Goal: Task Accomplishment & Management: Complete application form

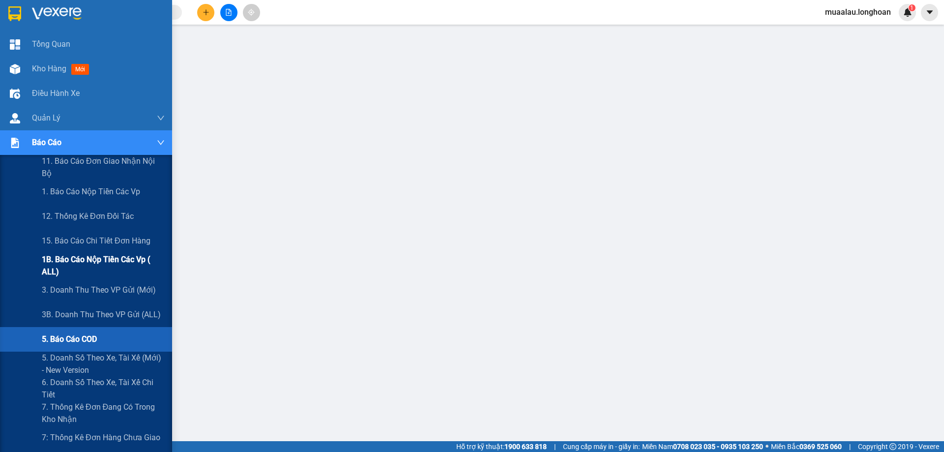
click at [100, 267] on span "1B. Báo cáo nộp tiền các vp ( ALL)" at bounding box center [103, 265] width 123 height 25
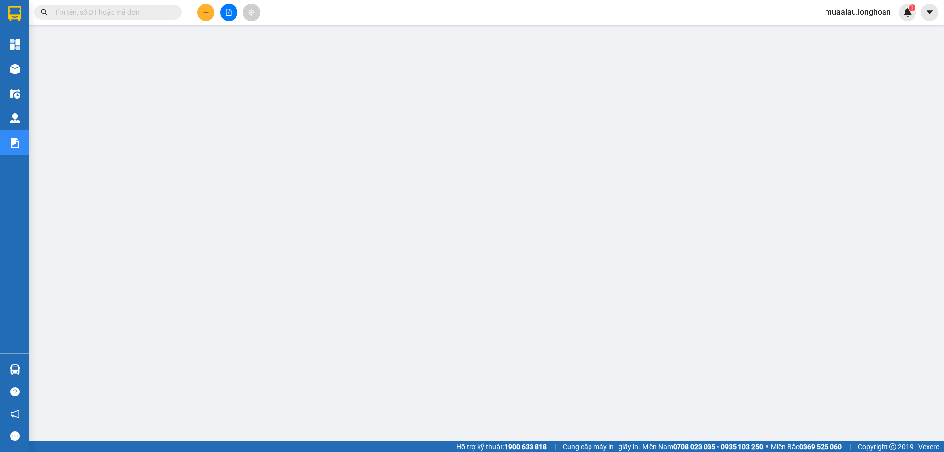
click at [90, 16] on input "text" at bounding box center [112, 12] width 116 height 11
paste input "VPHM0910250004"
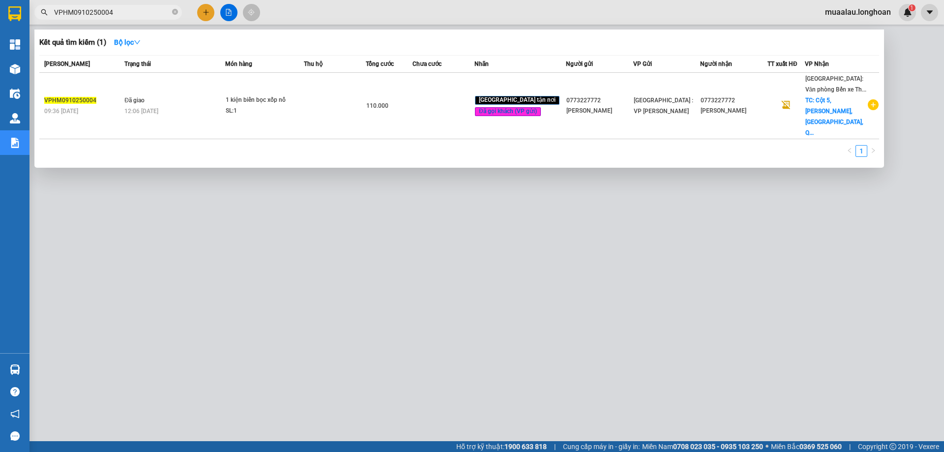
click at [125, 12] on input "VPHM0910250004" at bounding box center [112, 12] width 116 height 11
paste input "QU120710250012"
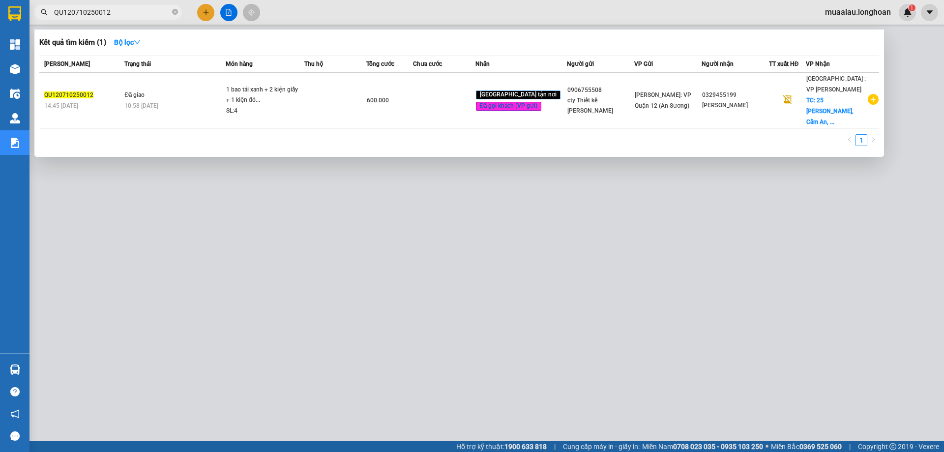
click at [116, 12] on input "QU120710250012" at bounding box center [112, 12] width 116 height 11
paste input "AKHD2609250005"
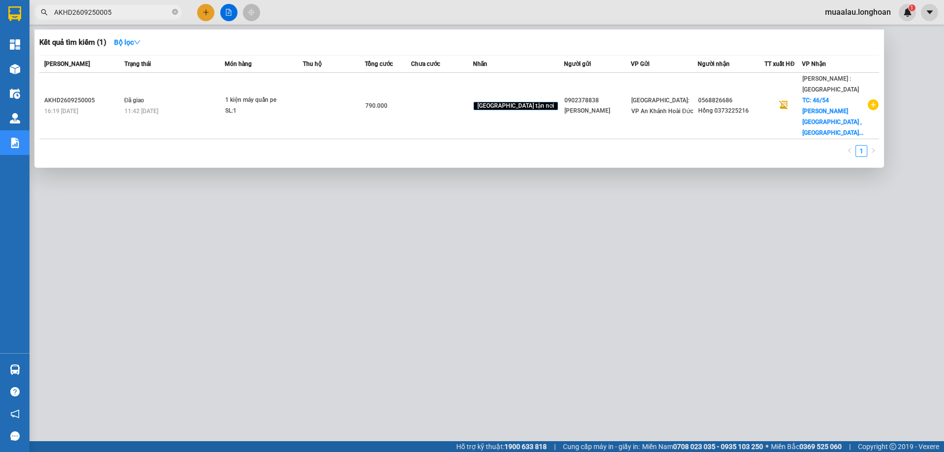
click at [123, 13] on input "AKHD2609250005" at bounding box center [112, 12] width 116 height 11
paste input "VPVD2609250050"
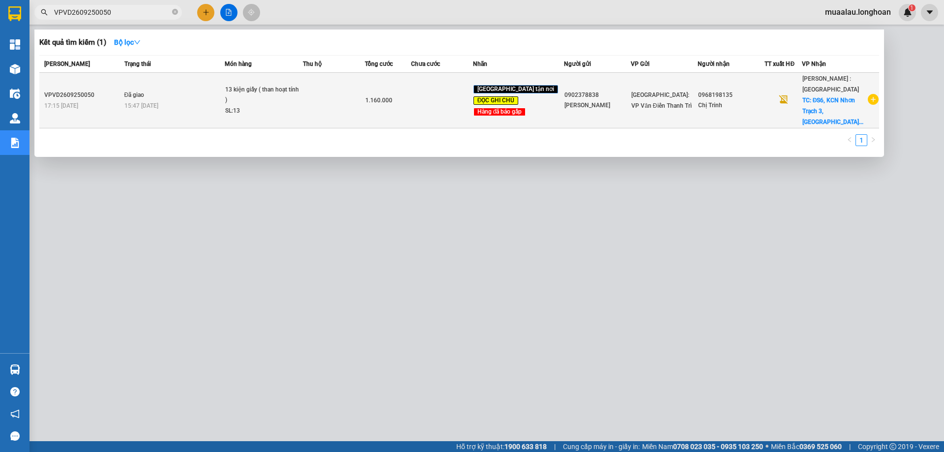
type input "VPVD2609250050"
click at [120, 106] on td "VPVD2609250050 17:15 [DATE]" at bounding box center [80, 101] width 83 height 56
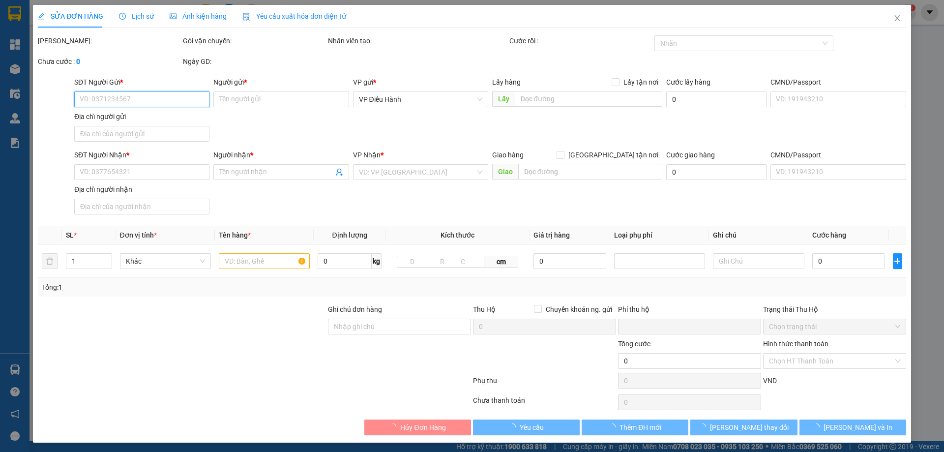
type input "0902378838"
type input "[PERSON_NAME]"
type input "0968198135"
type input "Chị Trinh"
checkbox input "true"
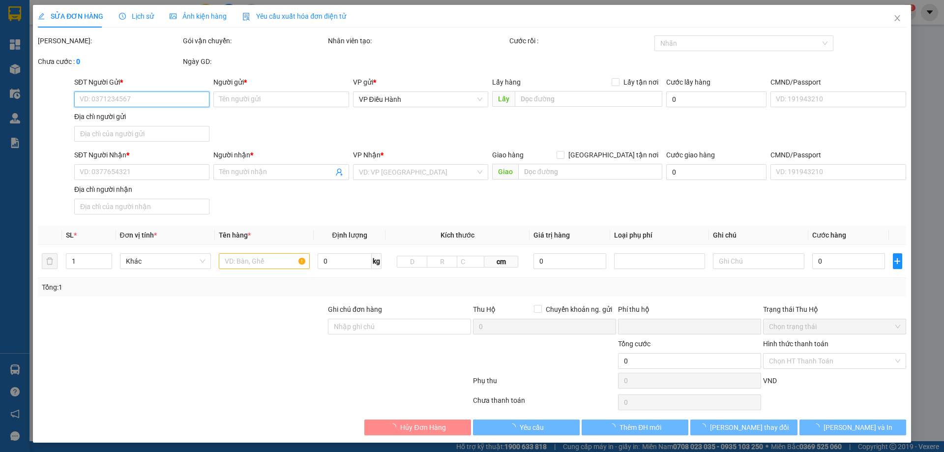
type input "ĐS6, KCN Nhơn Trạch 3, [GEOGRAPHIC_DATA], [GEOGRAPHIC_DATA]"
type input "Hàng dễ vỡ ,Hư vỡ không đền HÀNG GẤP"
type input "0"
type input "1.160.000"
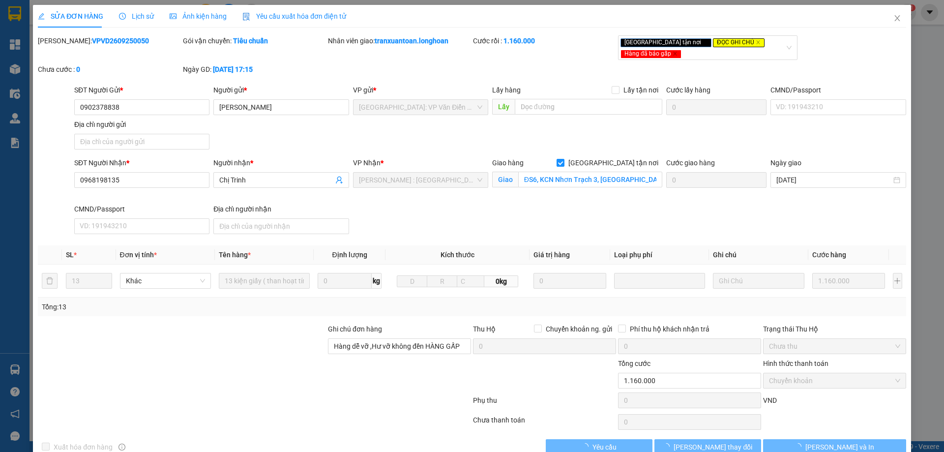
click at [131, 20] on span "Lịch sử" at bounding box center [136, 16] width 35 height 8
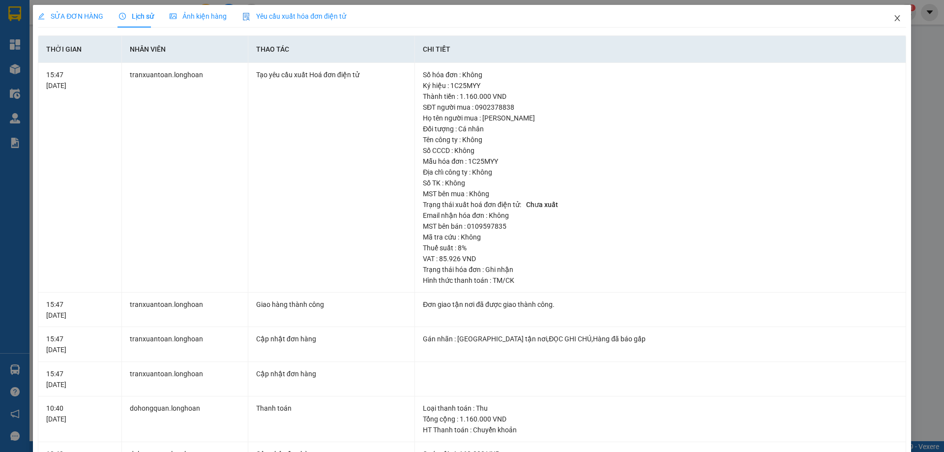
click at [893, 22] on icon "close" at bounding box center [897, 18] width 8 height 8
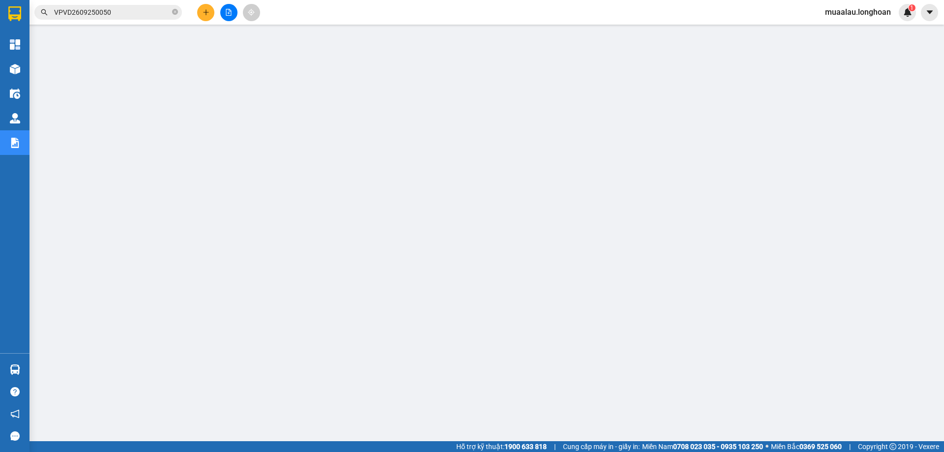
click at [121, 12] on input "VPVD2609250050" at bounding box center [112, 12] width 116 height 11
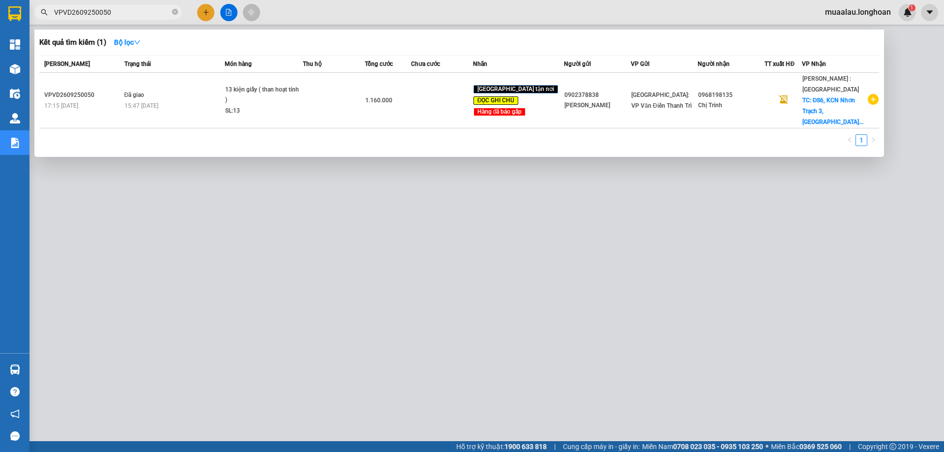
click at [121, 12] on input "VPVD2609250050" at bounding box center [112, 12] width 116 height 11
paste input "HBT02102250023"
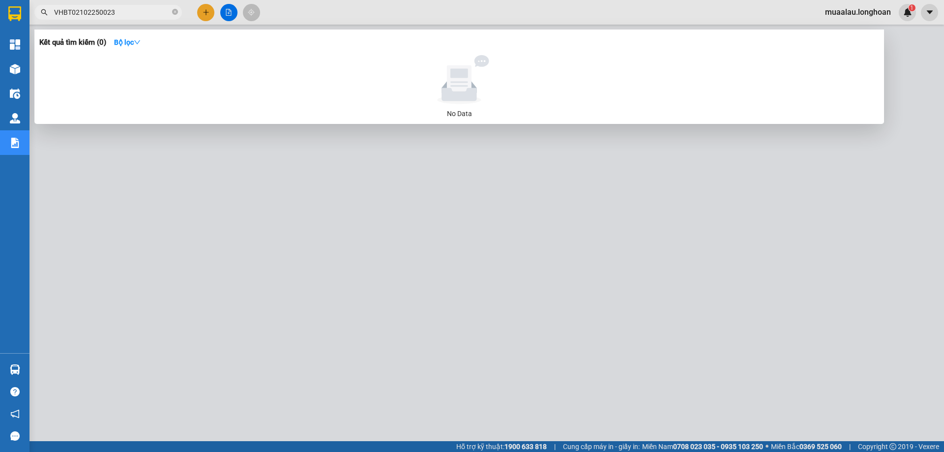
drag, startPoint x: 88, startPoint y: 11, endPoint x: 96, endPoint y: 38, distance: 28.6
click at [88, 12] on input "VHBT02102250023" at bounding box center [112, 12] width 116 height 11
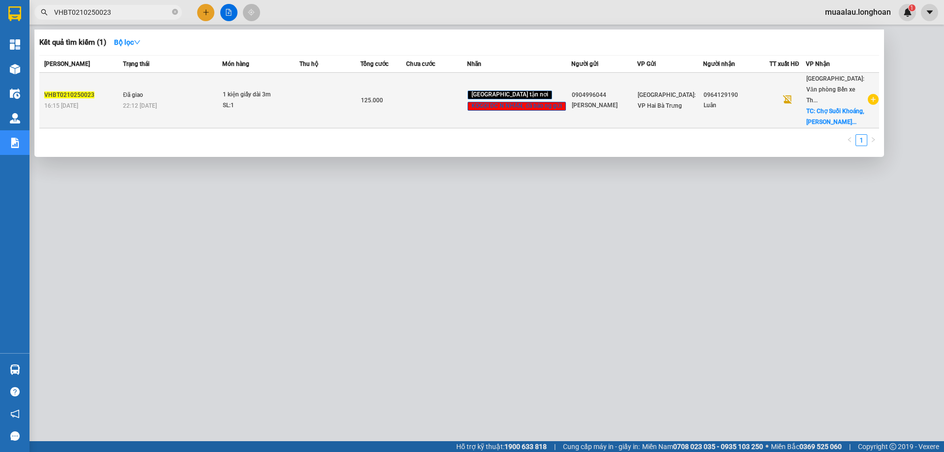
type input "VHBT0210250023"
click at [142, 98] on span "Đã giao" at bounding box center [133, 94] width 20 height 7
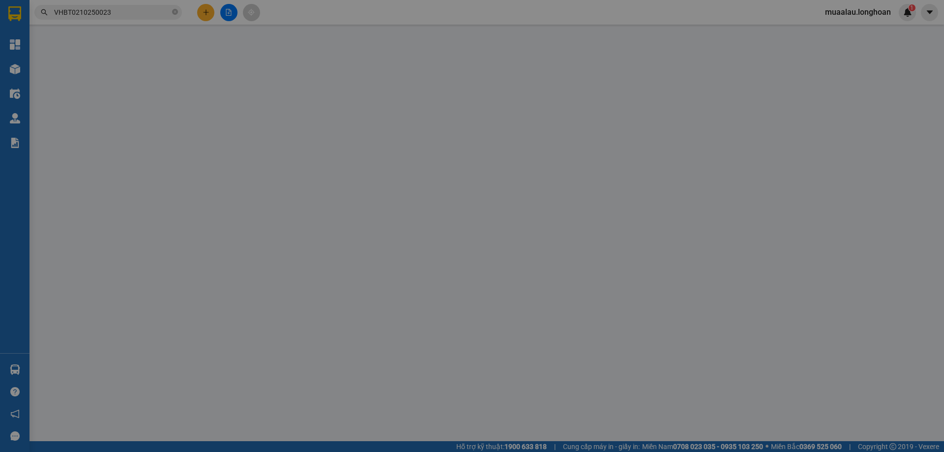
type input "0904996044"
type input "[PERSON_NAME]"
type input "0964129190"
type input "Luân"
checkbox input "true"
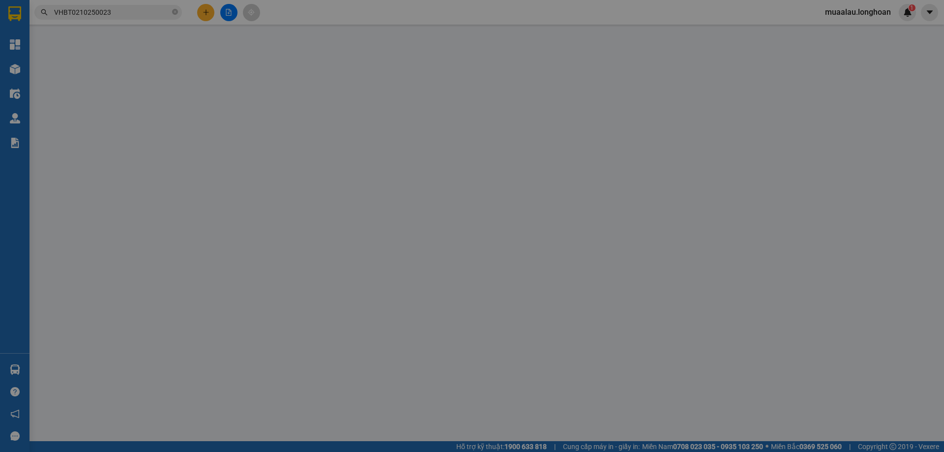
type input "Chợ Suối Khoáng, [PERSON_NAME], [PERSON_NAME], [GEOGRAPHIC_DATA], [GEOGRAPHIC_D…"
type input "0"
type input "125.000"
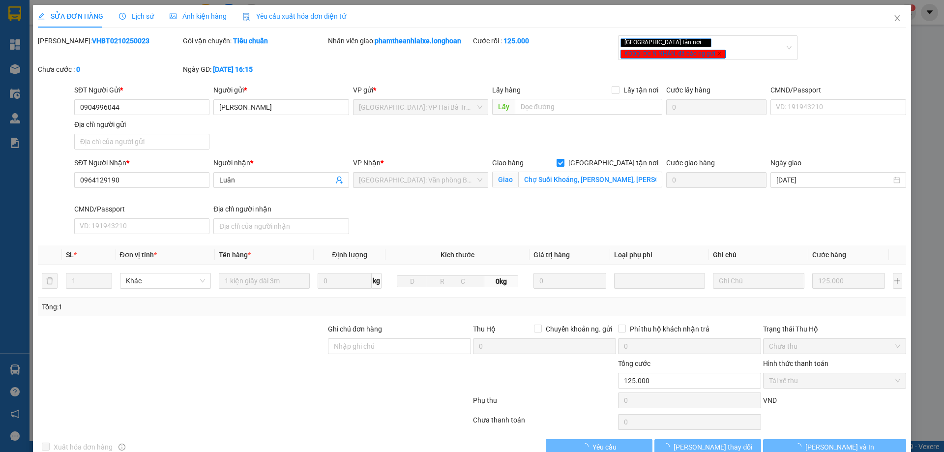
click at [135, 16] on span "Lịch sử" at bounding box center [136, 16] width 35 height 8
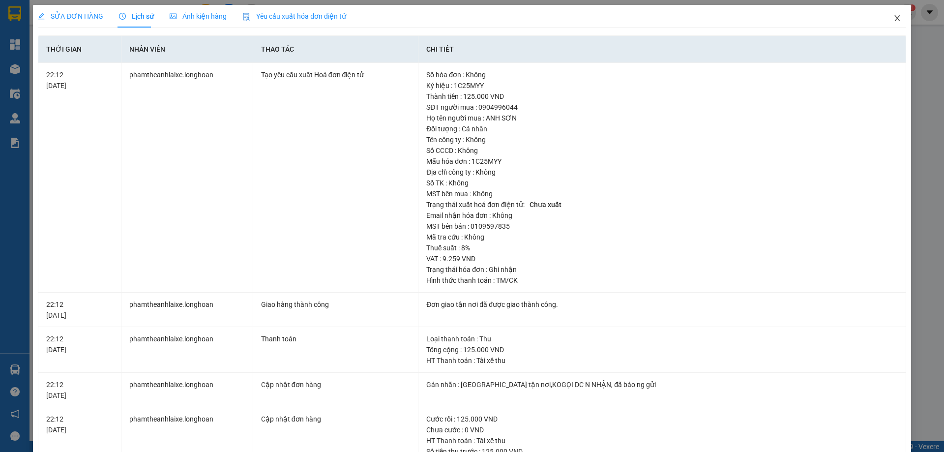
click at [894, 21] on icon "close" at bounding box center [896, 18] width 5 height 6
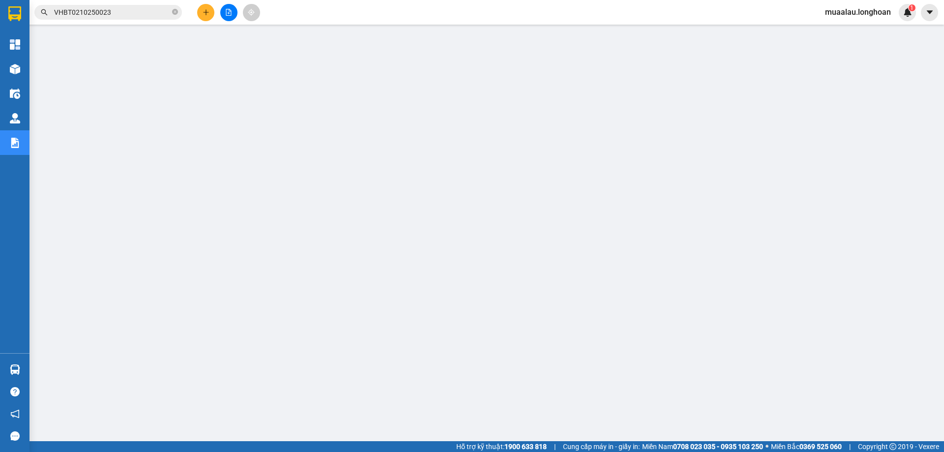
click at [121, 11] on input "VHBT0210250023" at bounding box center [112, 12] width 116 height 11
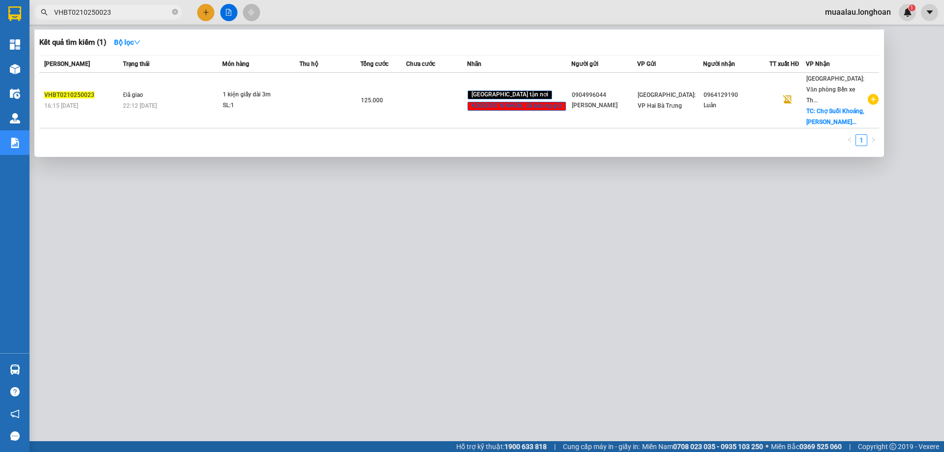
click at [121, 11] on input "VHBT0210250023" at bounding box center [112, 12] width 116 height 11
paste input "KQ120810250022"
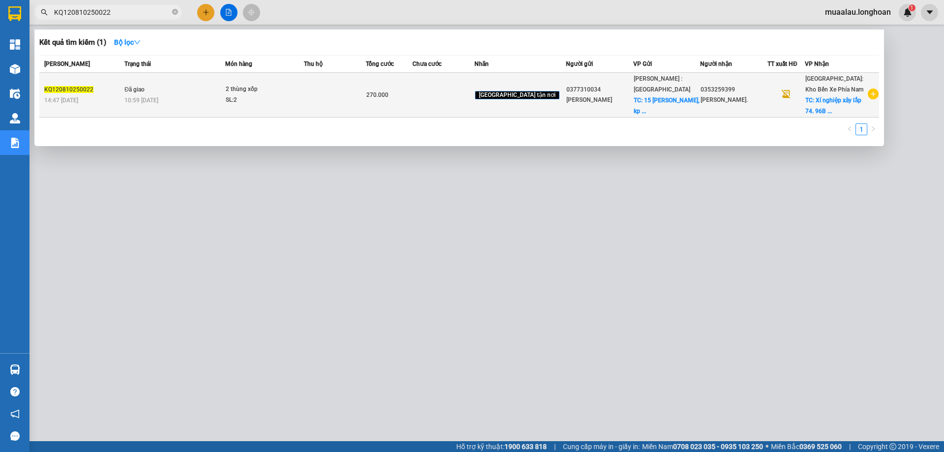
type input "KQ120810250022"
click at [127, 93] on td "Đã giao 10:59 [DATE]" at bounding box center [173, 95] width 103 height 45
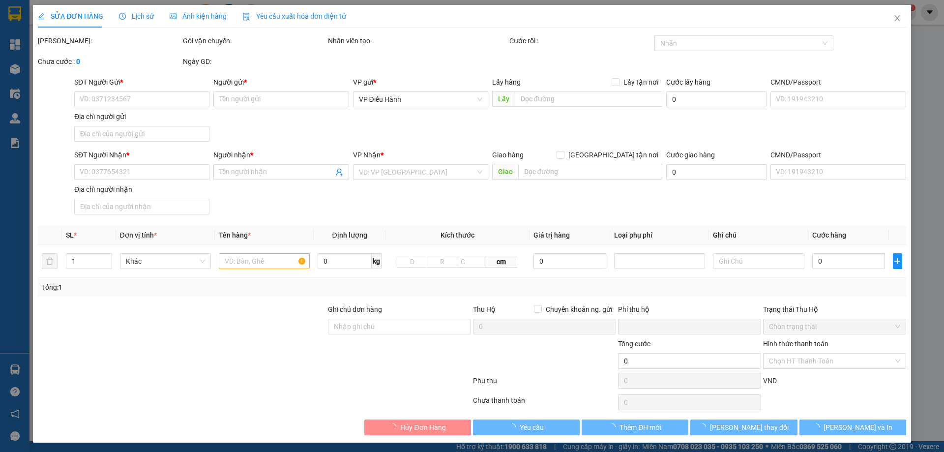
click at [141, 16] on span "Lịch sử" at bounding box center [136, 16] width 35 height 8
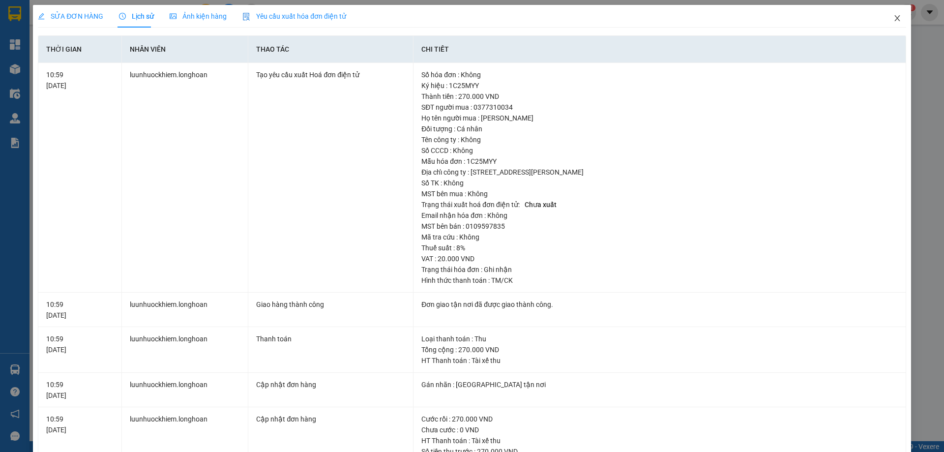
click at [893, 19] on icon "close" at bounding box center [897, 18] width 8 height 8
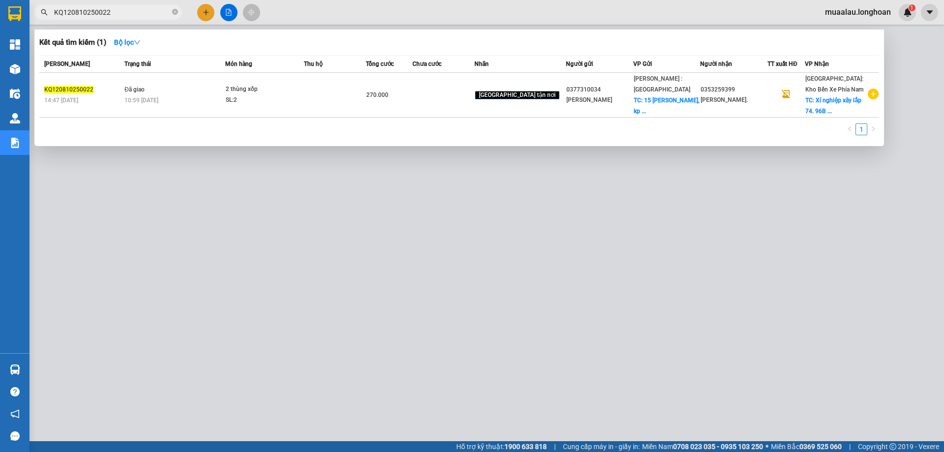
click at [129, 13] on input "KQ120810250022" at bounding box center [112, 12] width 116 height 11
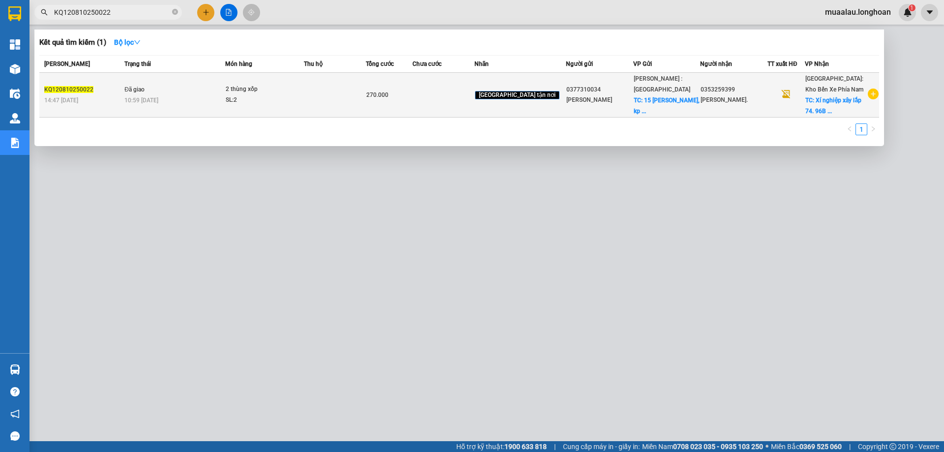
click at [110, 104] on div "14:47 [DATE]" at bounding box center [82, 100] width 77 height 11
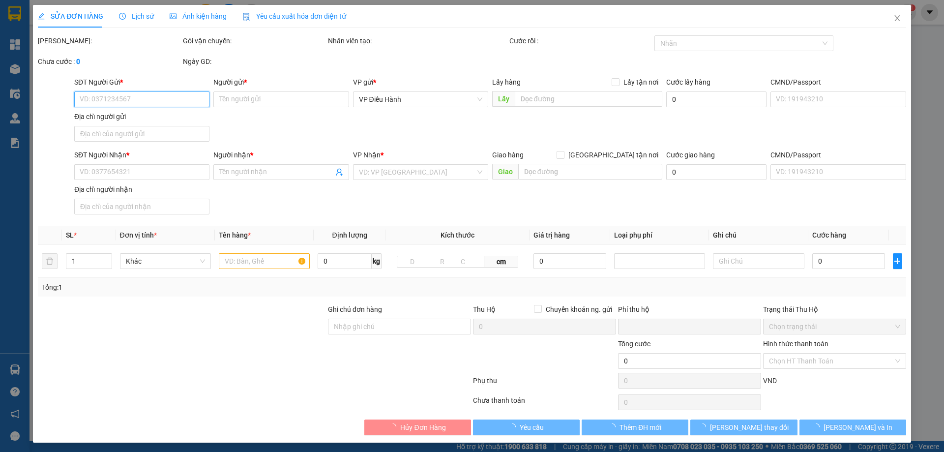
type input "0377310034"
type input "[PERSON_NAME]"
checkbox input "true"
type input "[STREET_ADDRESS][PERSON_NAME]"
type input "0353259399"
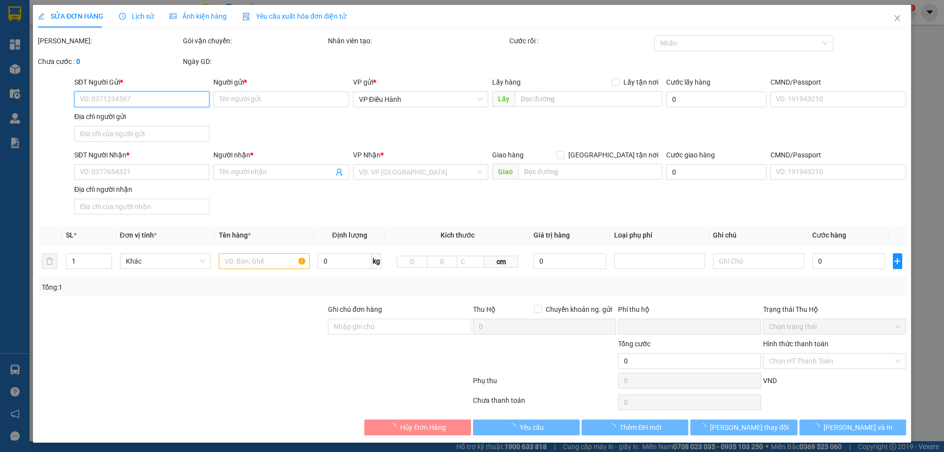
type input "[PERSON_NAME]."
checkbox input "true"
type input "Xí nghiệp xây lắp 74. [STREET_ADDRESS][PERSON_NAME], [GEOGRAPHIC_DATA], [GEOGRA…"
type input "NHẬN THEO KIỆN-GIAO NGUYÊN KIỆN - HƯ VỠ KHÔNG ĐỀN"
type input "0"
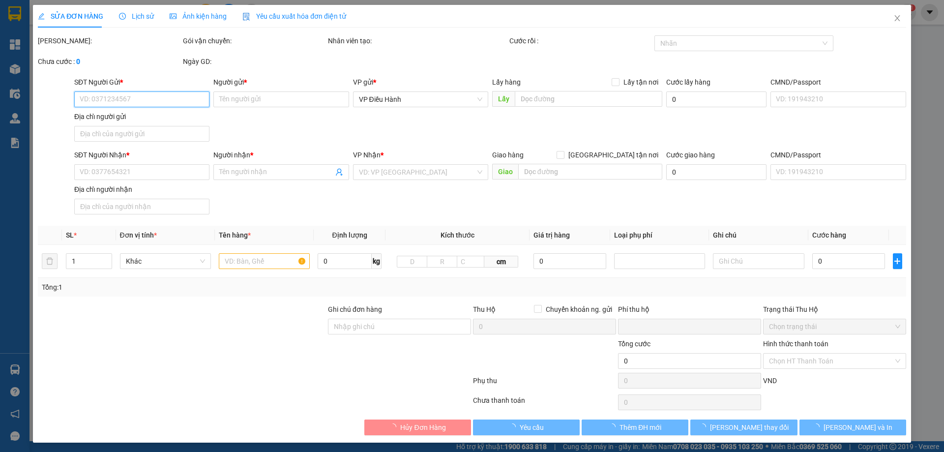
type input "270.000"
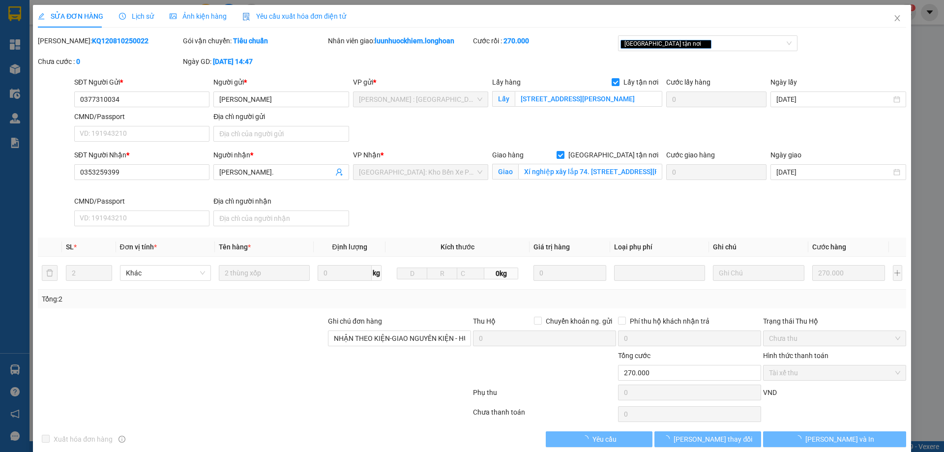
click at [139, 17] on span "Lịch sử" at bounding box center [136, 16] width 35 height 8
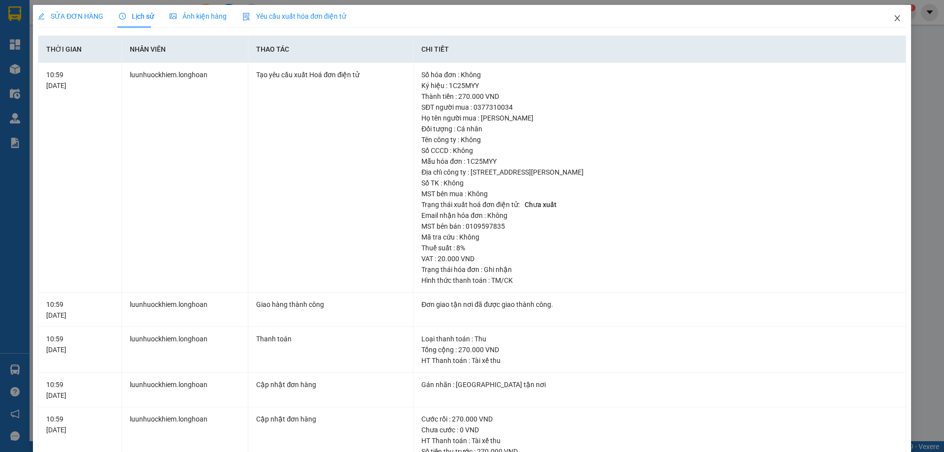
click at [893, 21] on icon "close" at bounding box center [897, 18] width 8 height 8
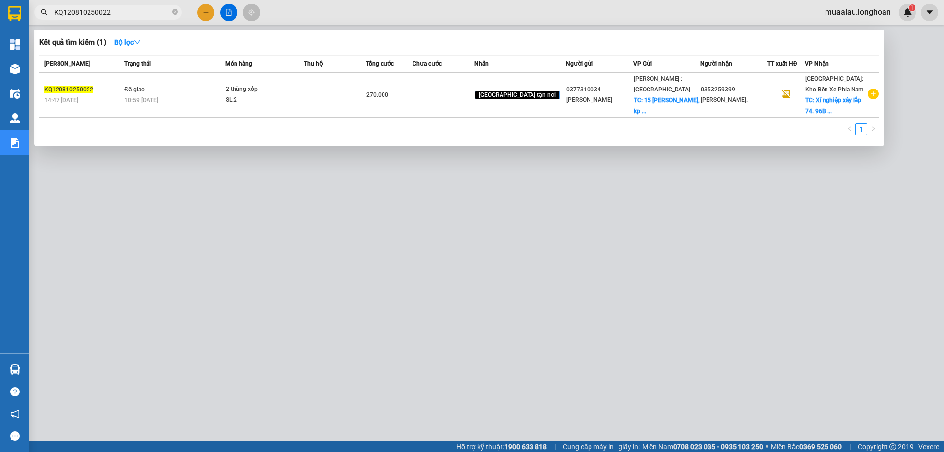
click at [115, 11] on input "KQ120810250022" at bounding box center [112, 12] width 116 height 11
paste input "10102500004"
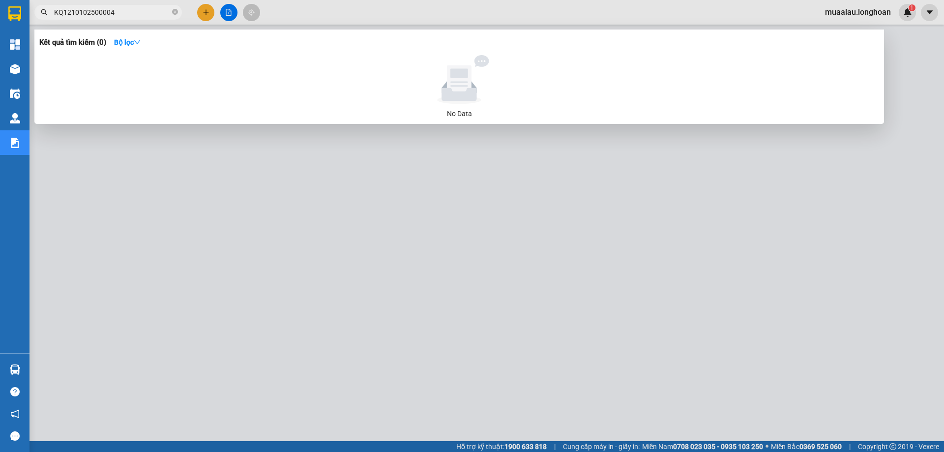
click at [72, 12] on input "KQ1210102500004" at bounding box center [112, 12] width 116 height 11
click at [74, 15] on input "KQ1210102500004" at bounding box center [112, 12] width 116 height 11
click at [124, 10] on input "KQ120102500004" at bounding box center [112, 12] width 116 height 11
click at [72, 13] on input "KQ120102500004" at bounding box center [112, 12] width 116 height 11
click at [101, 13] on input "KQ1210102500004" at bounding box center [112, 12] width 116 height 11
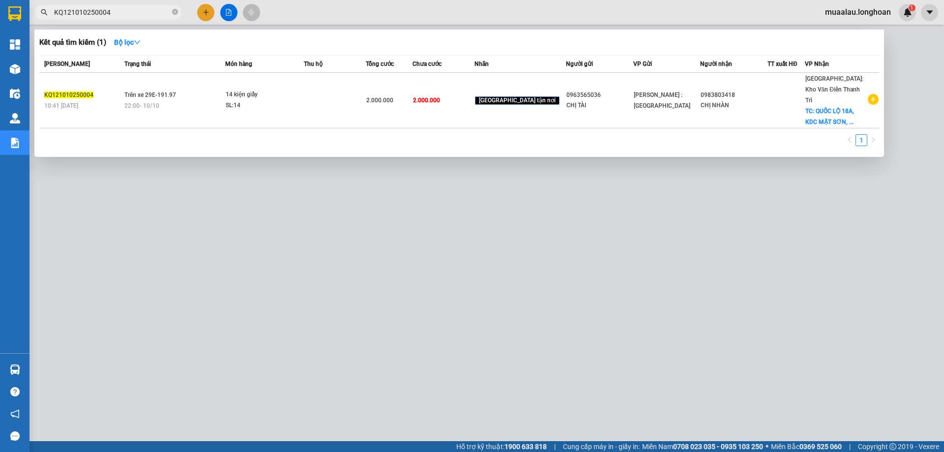
click at [151, 11] on input "KQ121010250004" at bounding box center [112, 12] width 116 height 11
type input "KQ121010250004"
drag, startPoint x: 150, startPoint y: 11, endPoint x: 48, endPoint y: 23, distance: 103.3
click at [48, 21] on div "Kết quả tìm kiếm ( 1 ) Bộ lọc Mã ĐH Trạng thái Món hàng Thu hộ Tổng cước Chưa c…" at bounding box center [96, 12] width 192 height 17
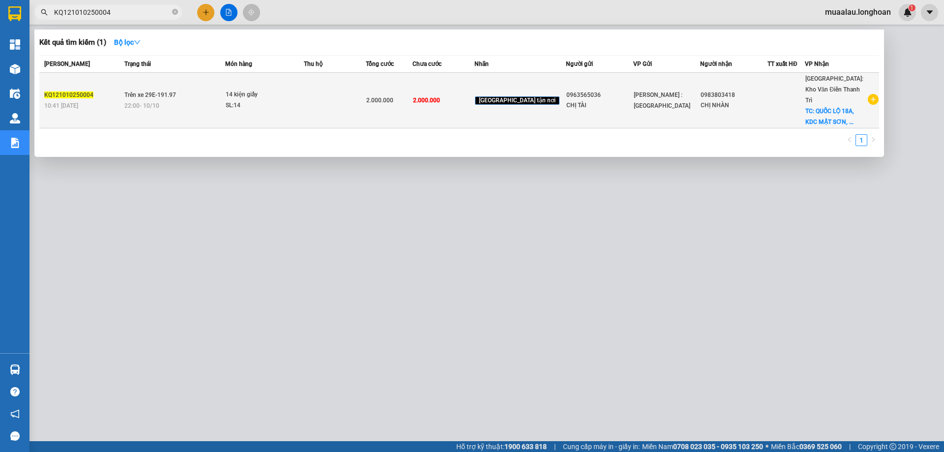
click at [121, 100] on div "10:41 [DATE]" at bounding box center [82, 105] width 77 height 11
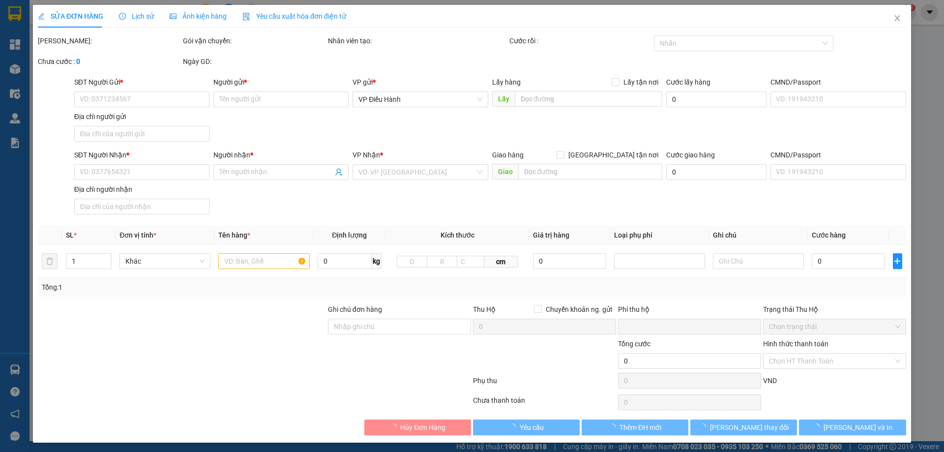
type input "0963565036"
type input "CHỊ TÀI"
type input "0983803418"
type input "CHỊ NHÀN"
checkbox input "true"
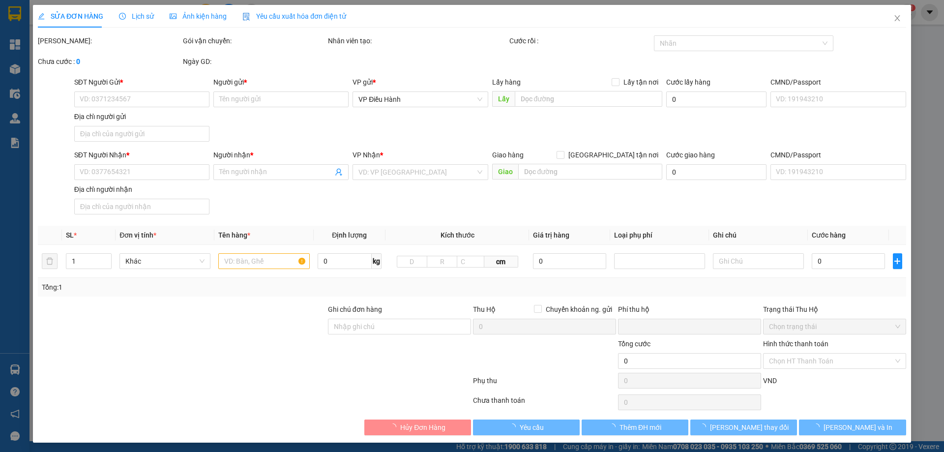
type input "QUỐC LỘ 18A, KDC MẬT SƠN, [GEOGRAPHIC_DATA] [GEOGRAPHIC_DATA], [GEOGRAPHIC_DATA]"
type input "NHẬN THEO KIỆN-GIAO NGUYÊN KIỆN - HƯ VỠ KHÔNG ĐỀN"
type input "0"
type input "2.000.000"
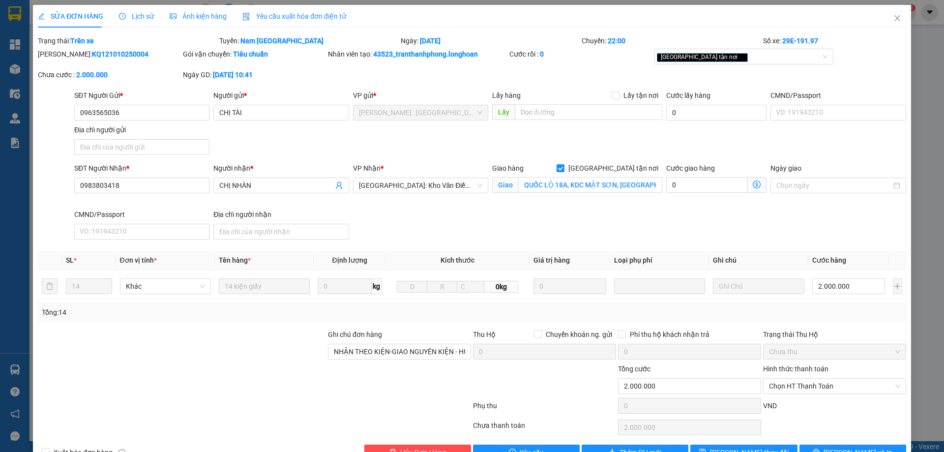
click at [404, 230] on div "SĐT Người Nhận * 0983803418 Người nhận * CHỊ NHÀN VP Nhận * [GEOGRAPHIC_DATA]: …" at bounding box center [489, 203] width 835 height 81
click at [893, 22] on icon "close" at bounding box center [897, 18] width 8 height 8
